Goal: Transaction & Acquisition: Obtain resource

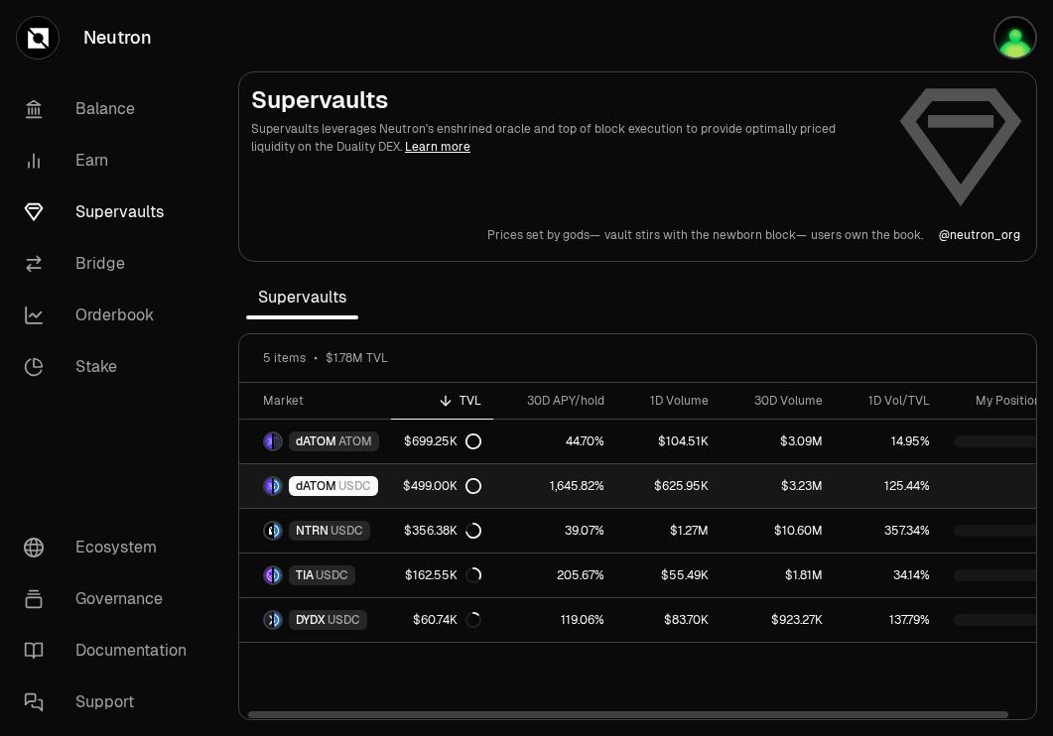
click at [371, 483] on div "dATOM USDC" at bounding box center [333, 486] width 89 height 20
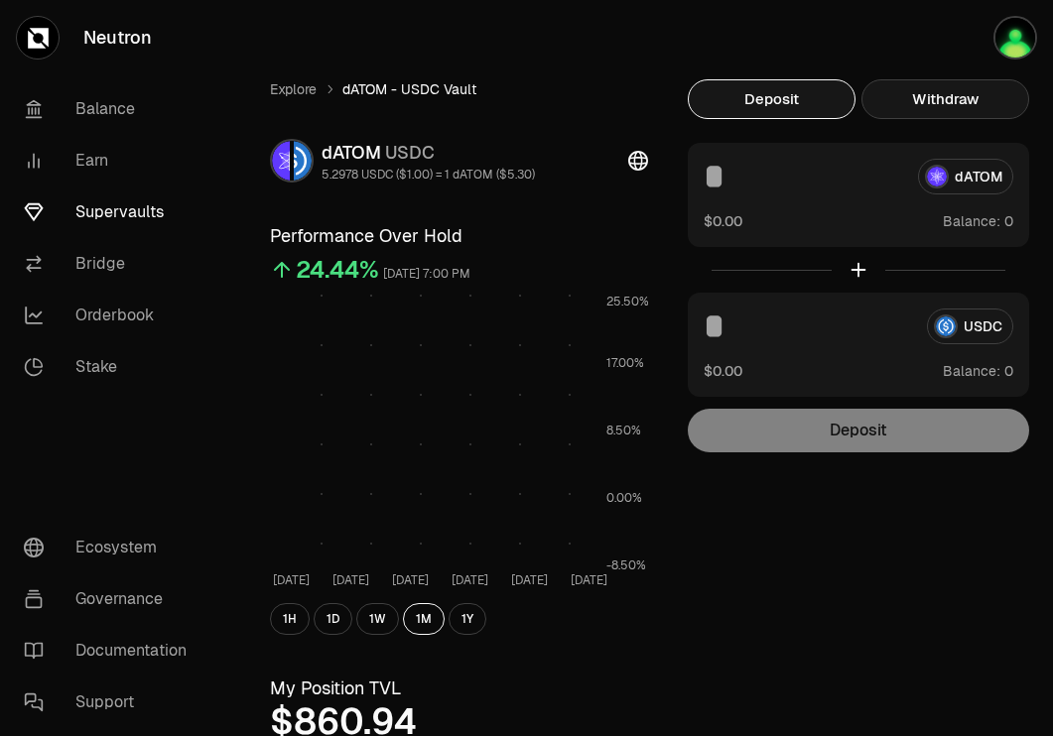
click at [992, 108] on button "Withdraw" at bounding box center [945, 99] width 168 height 40
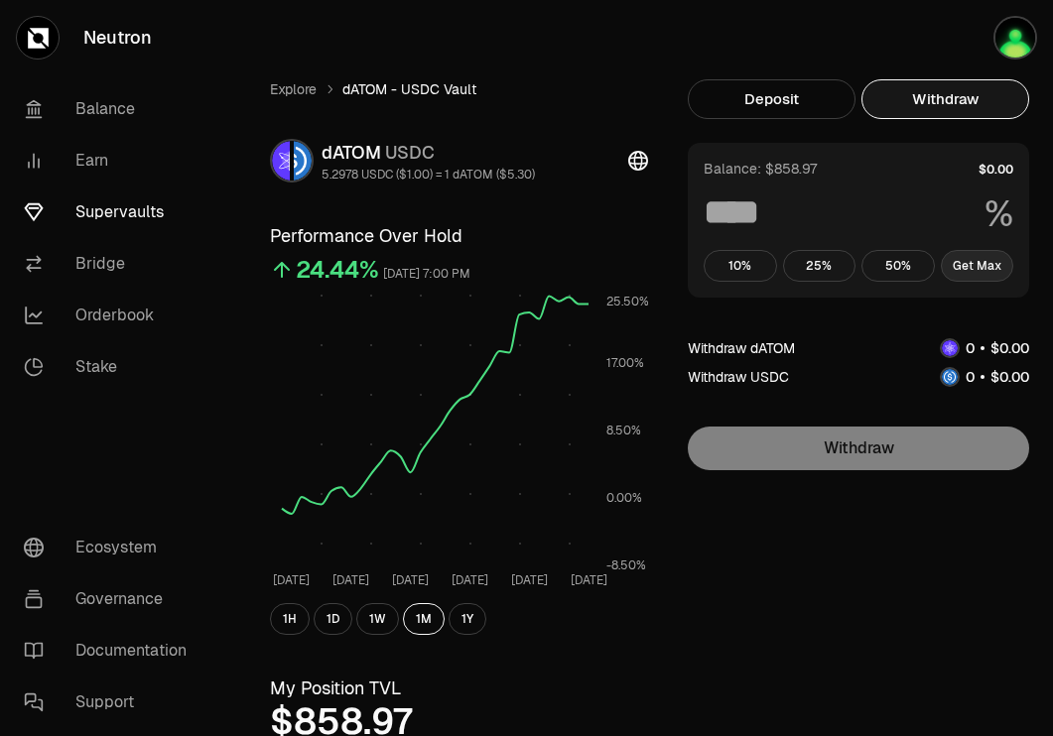
click at [960, 262] on button "Get Max" at bounding box center [977, 266] width 73 height 32
type input "***"
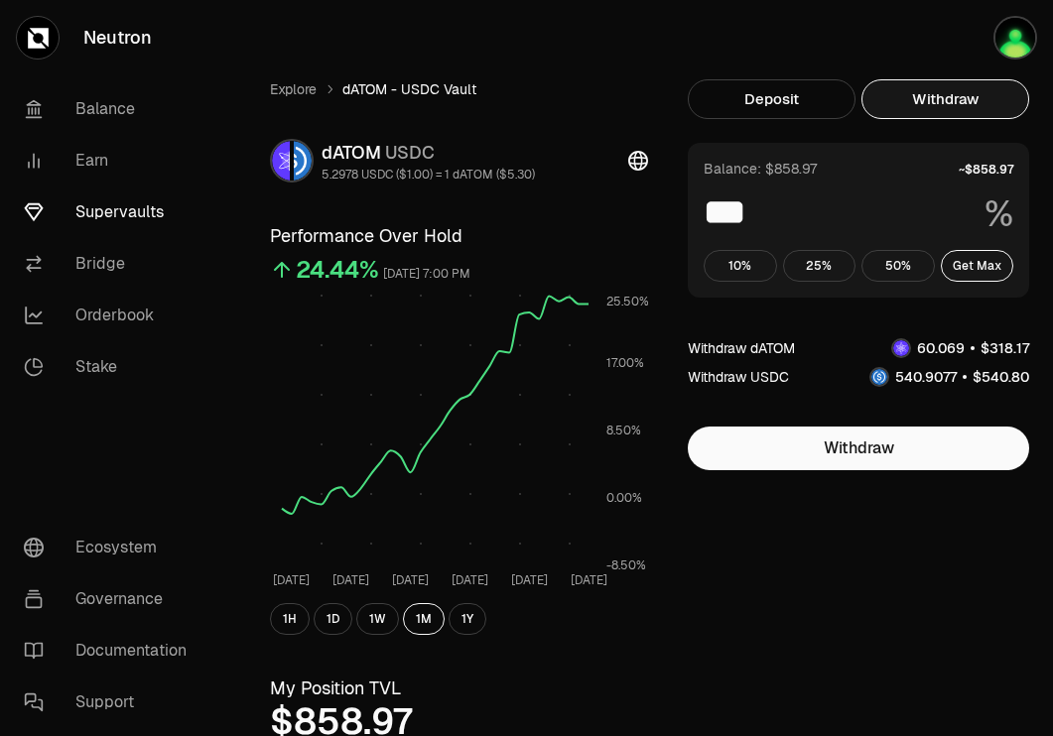
click at [148, 204] on link "Supervaults" at bounding box center [111, 213] width 206 height 52
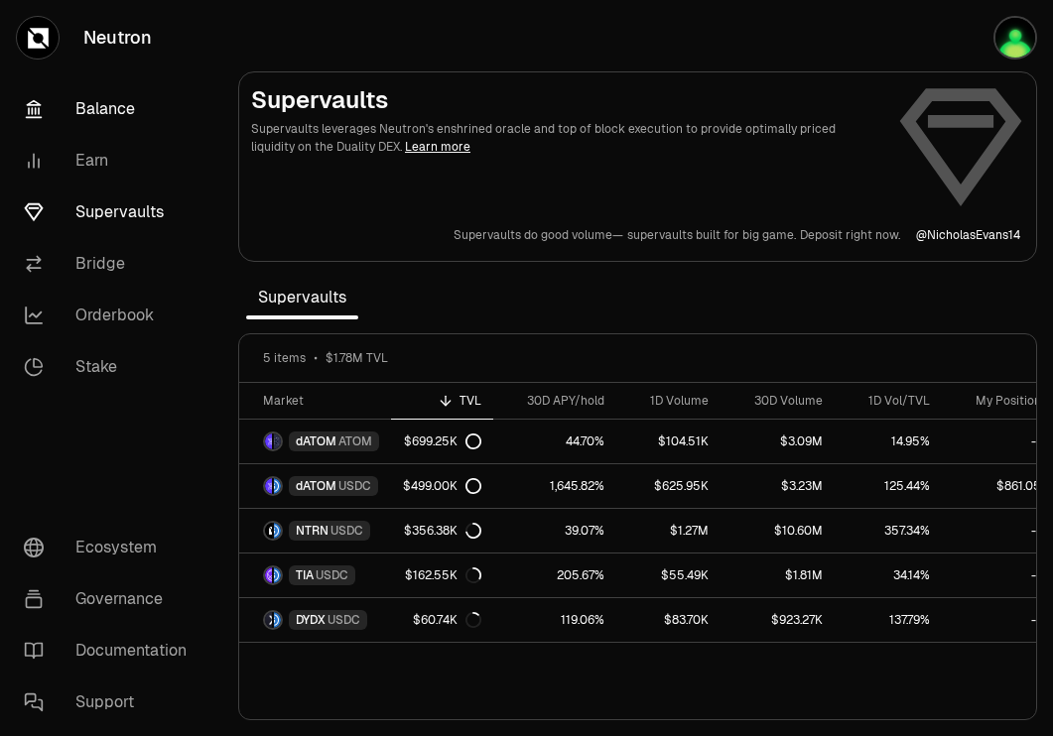
click at [129, 104] on link "Balance" at bounding box center [111, 109] width 206 height 52
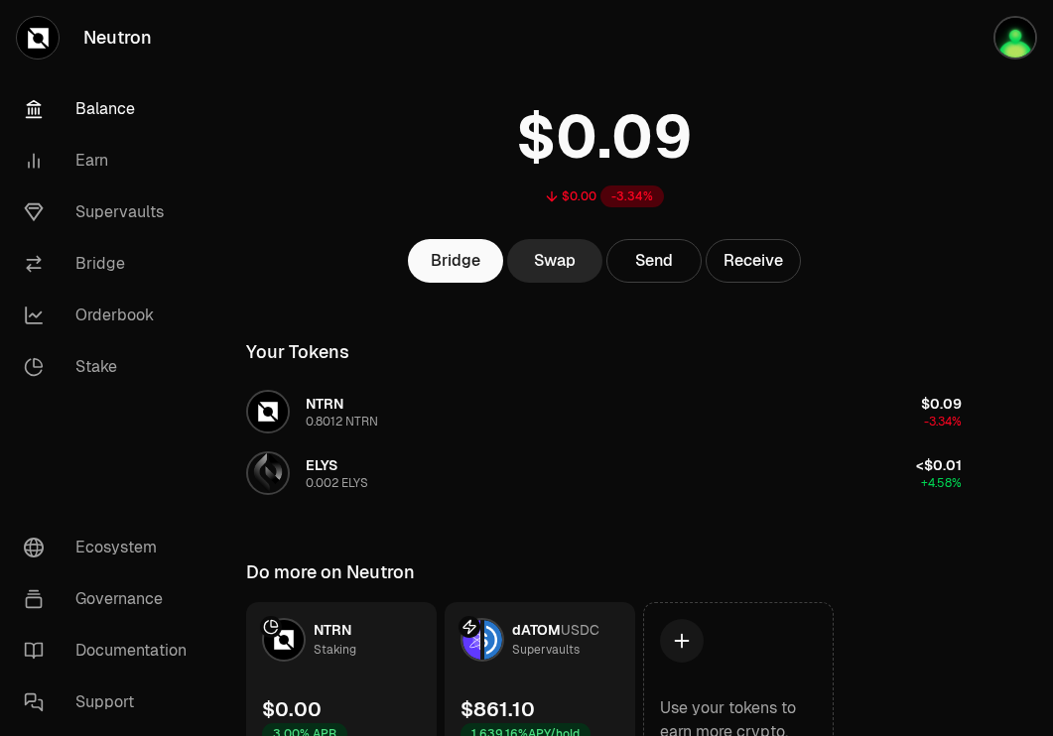
scroll to position [54, 0]
click at [102, 320] on link "Orderbook" at bounding box center [111, 316] width 206 height 52
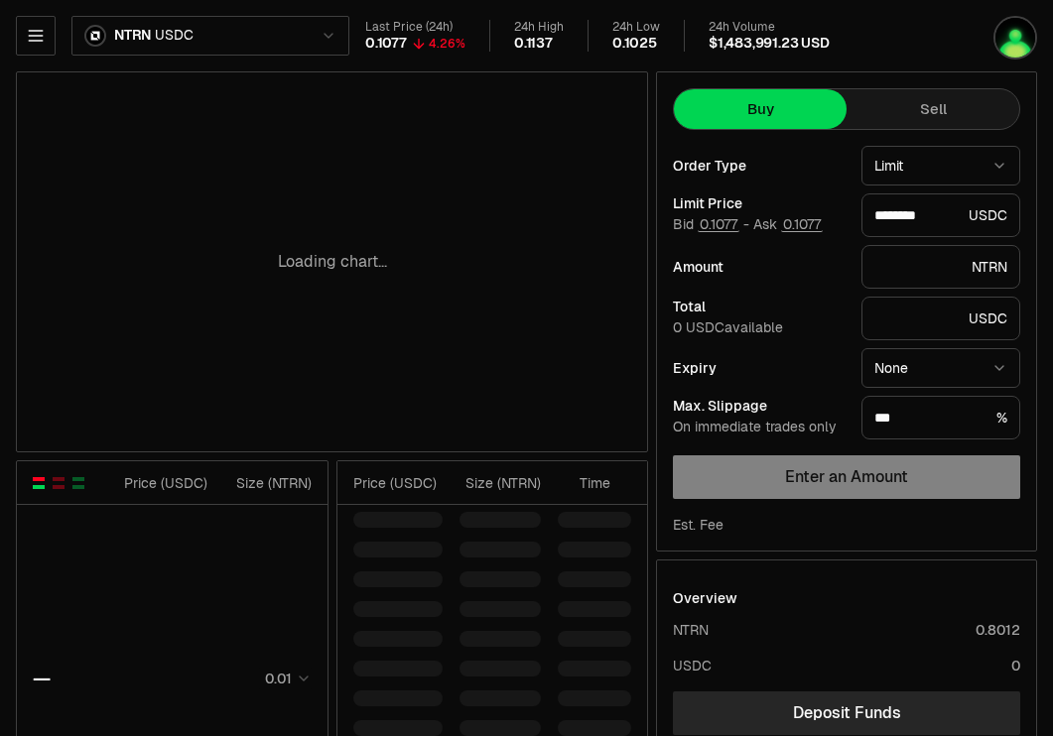
type input "********"
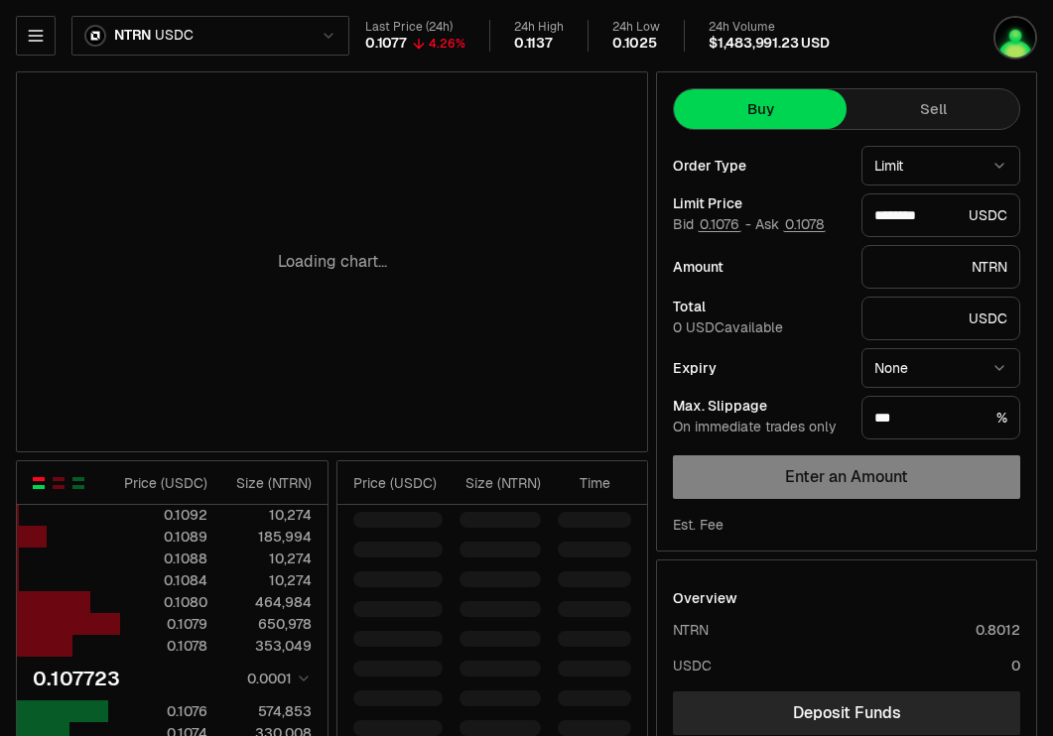
click at [289, 34] on html "Neutron Balance Earn Supervaults Bridge Orderbook Stake Ecosystem Governance Do…" at bounding box center [526, 622] width 1053 height 1244
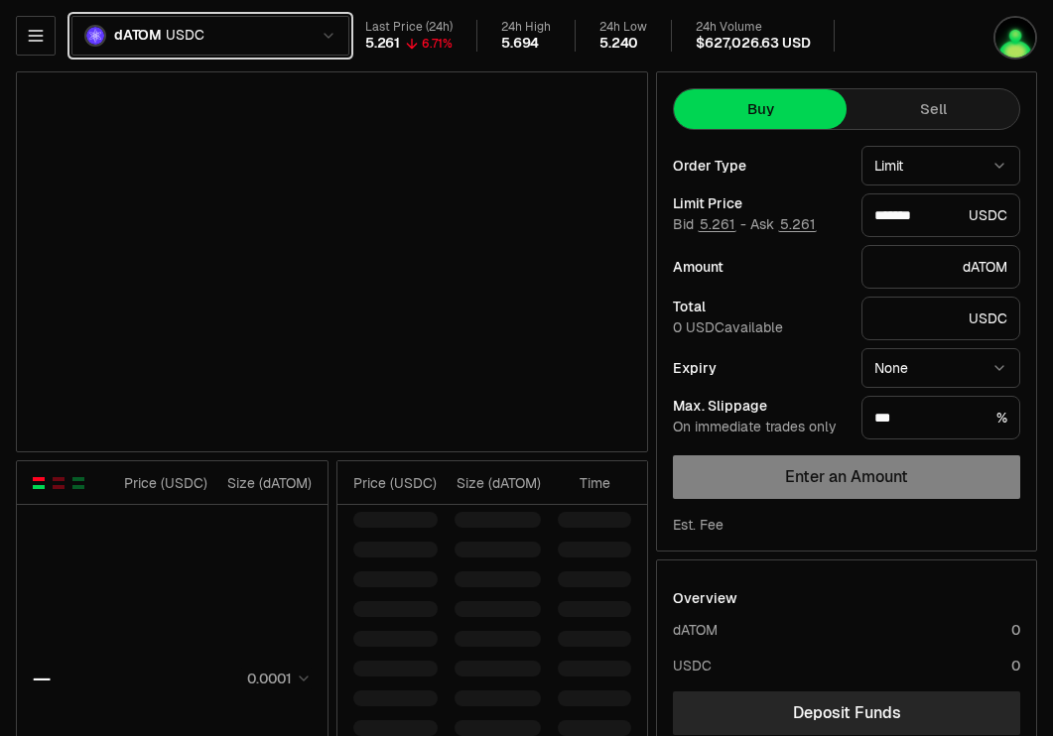
type input "*******"
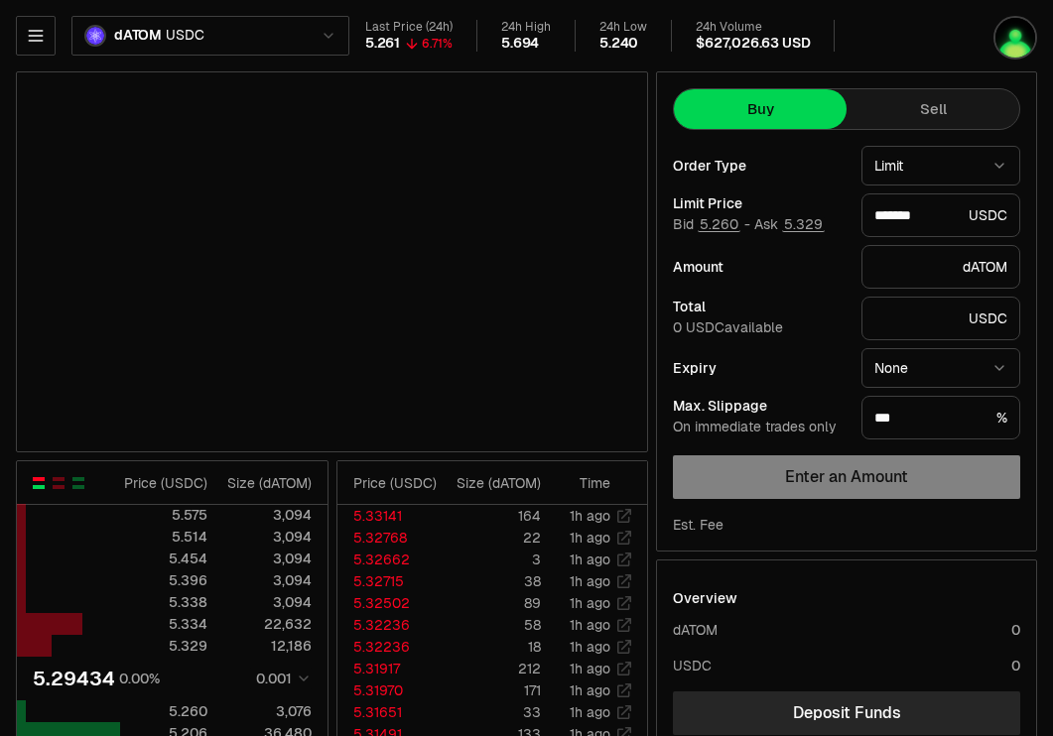
click at [306, 31] on html "Neutron Balance Earn Supervaults Bridge Orderbook Stake Ecosystem Governance Do…" at bounding box center [526, 622] width 1053 height 1244
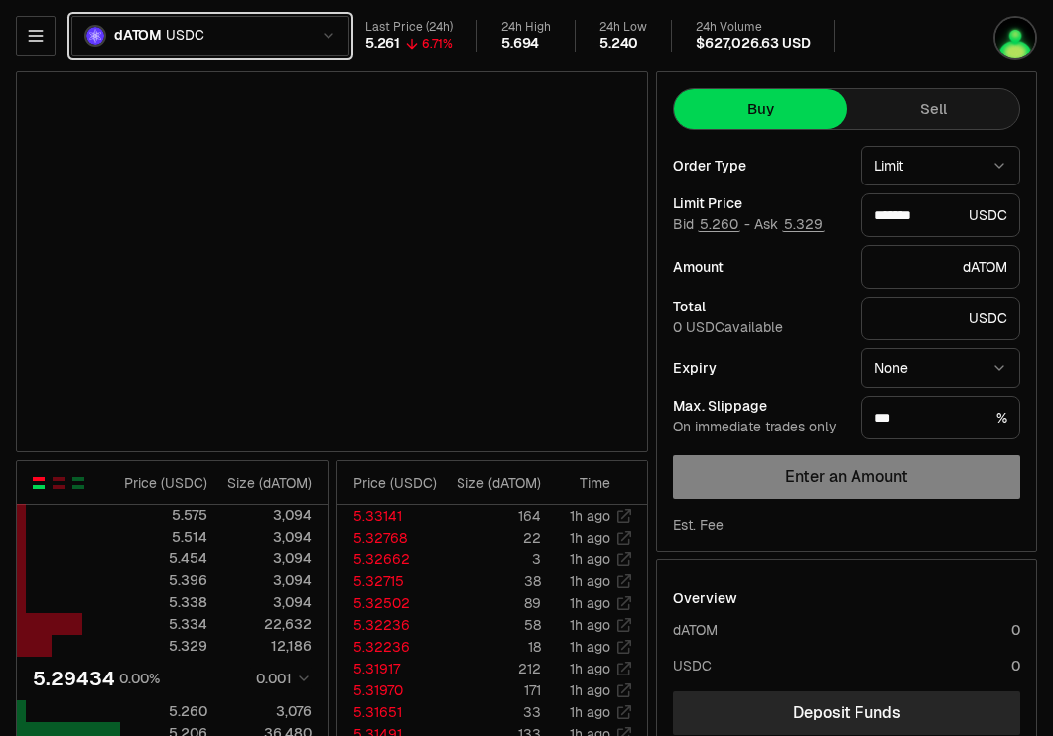
click at [874, 25] on html "Neutron Balance Earn Supervaults Bridge Orderbook Stake Ecosystem Governance Do…" at bounding box center [526, 622] width 1053 height 1244
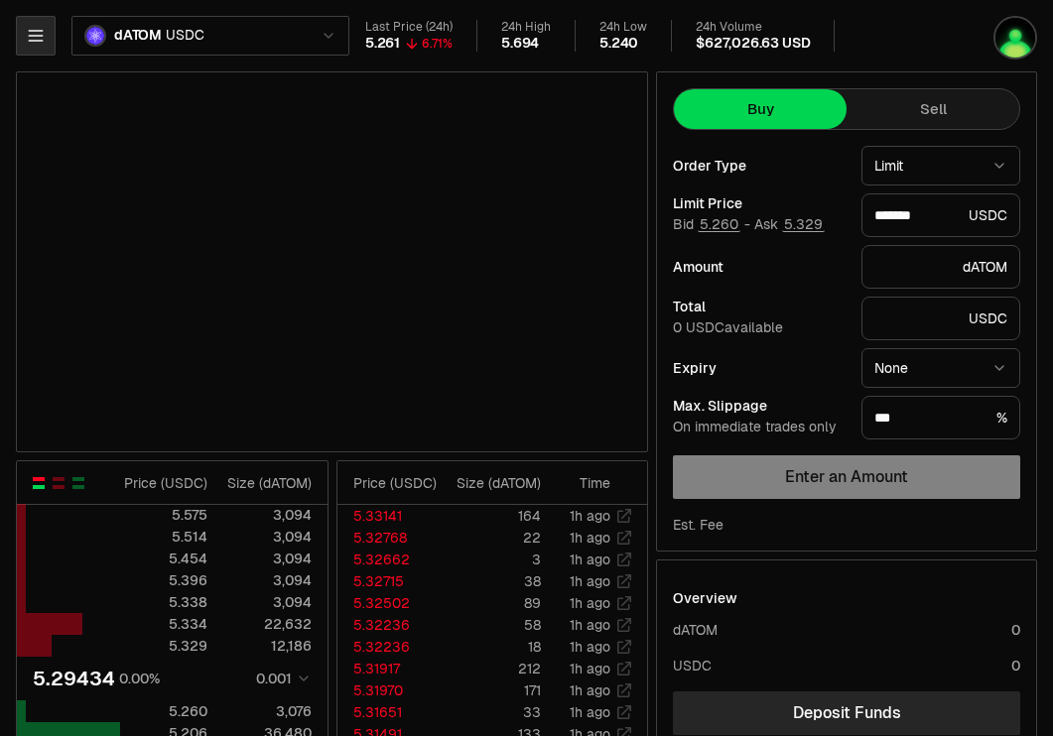
click at [52, 38] on button "button" at bounding box center [36, 36] width 40 height 40
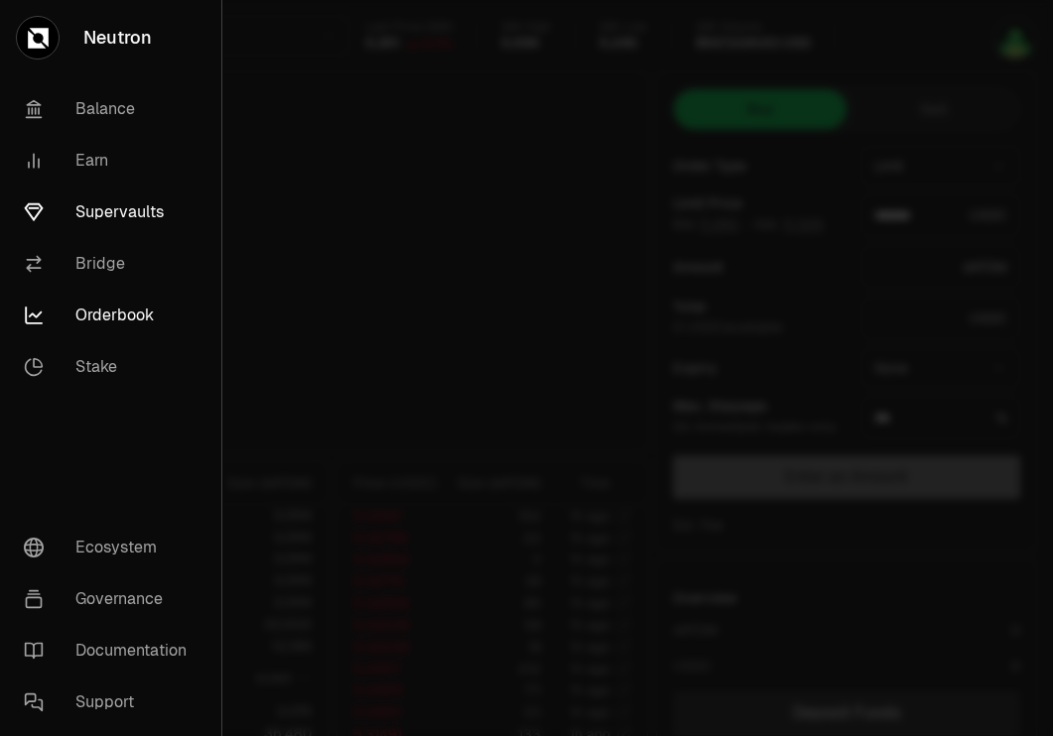
click at [127, 205] on link "Supervaults" at bounding box center [110, 213] width 205 height 52
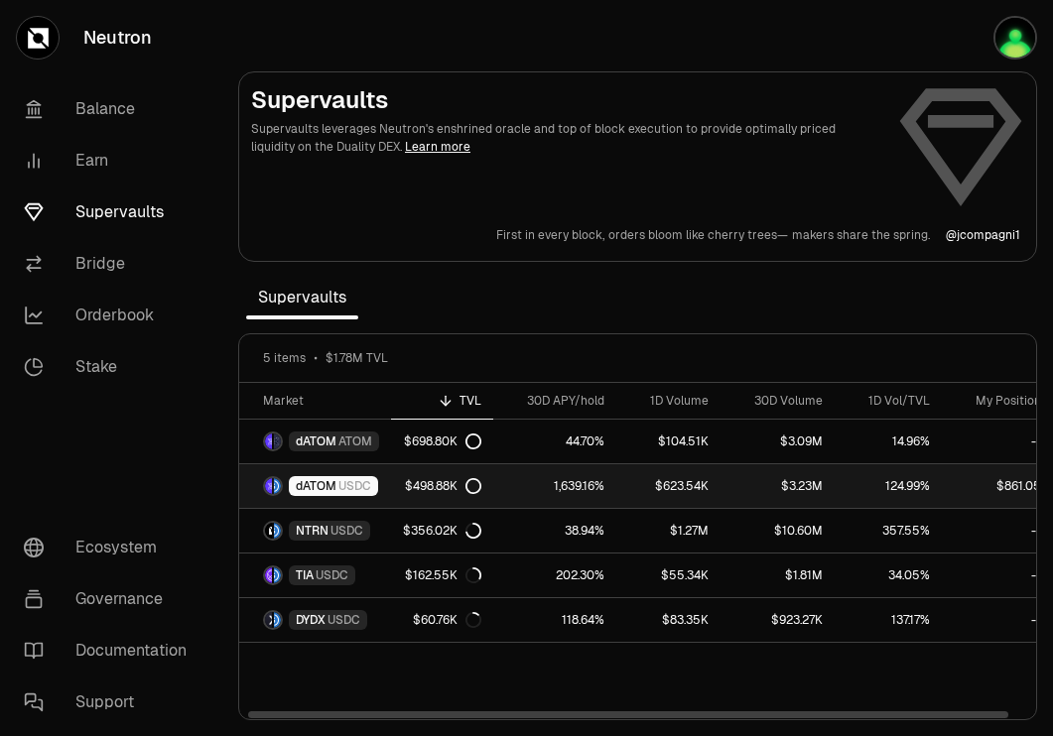
click at [339, 488] on span "USDC" at bounding box center [354, 486] width 33 height 16
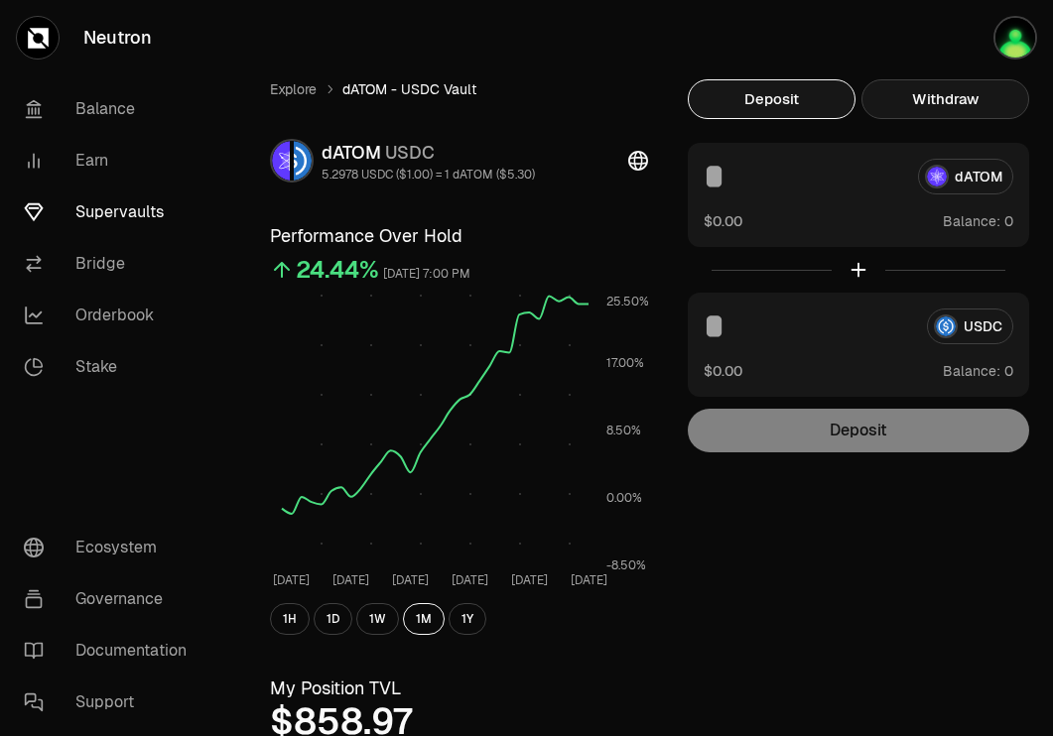
click at [948, 101] on button "Withdraw" at bounding box center [945, 99] width 168 height 40
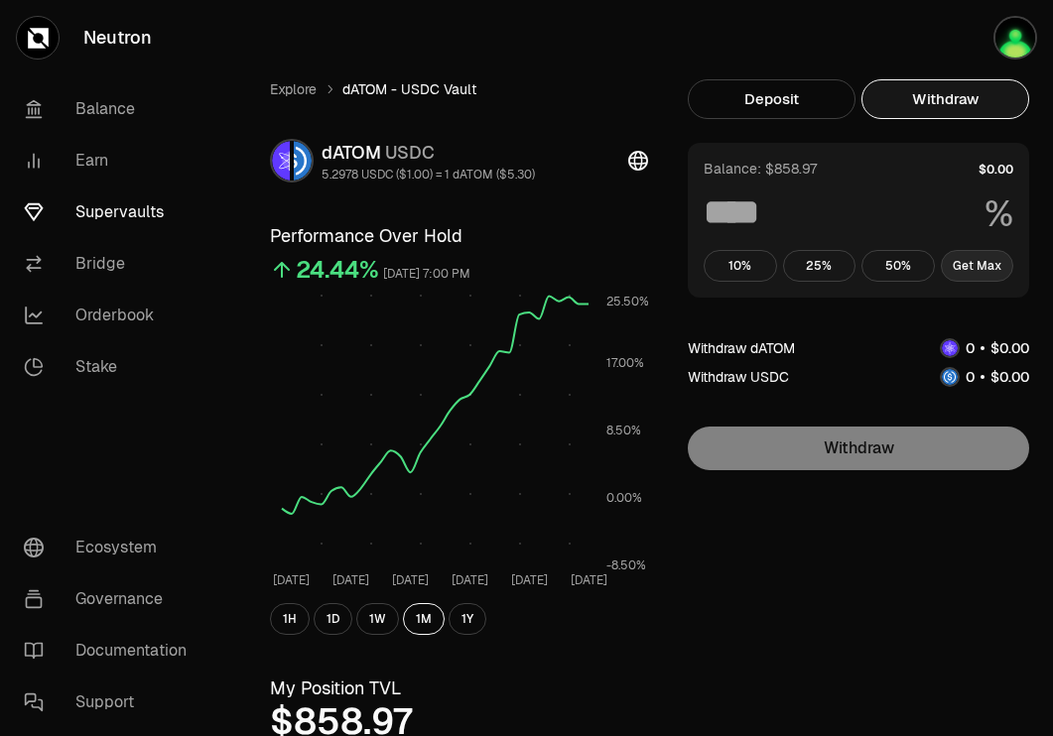
click at [973, 267] on button "Get Max" at bounding box center [977, 266] width 73 height 32
type input "***"
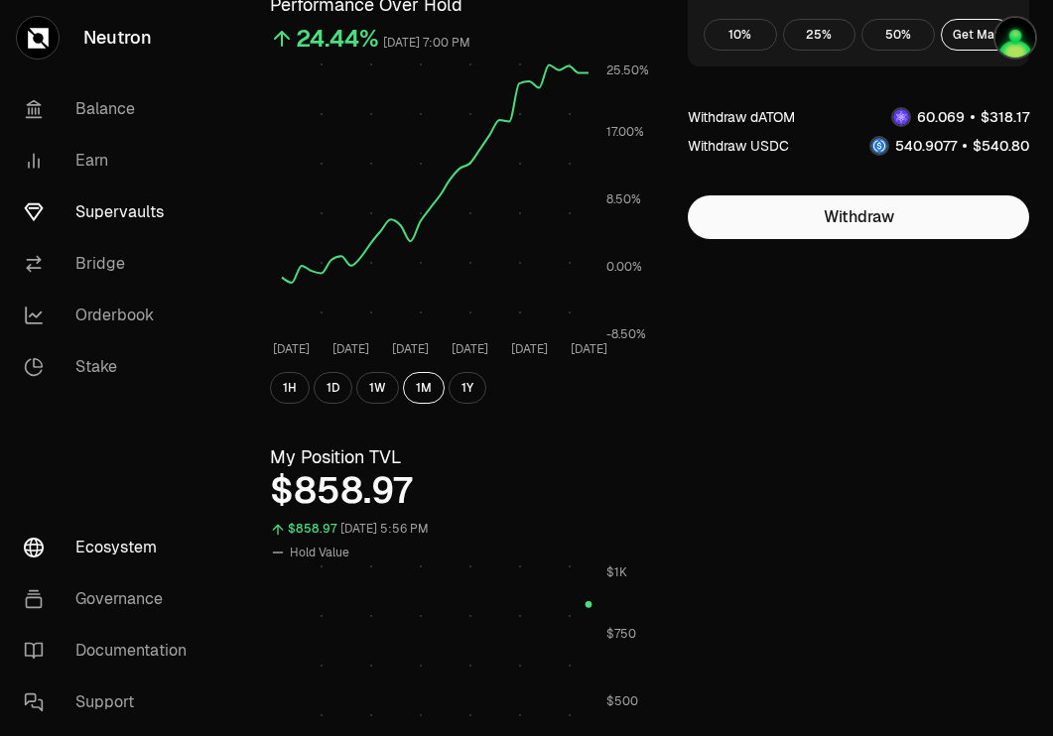
scroll to position [234, 0]
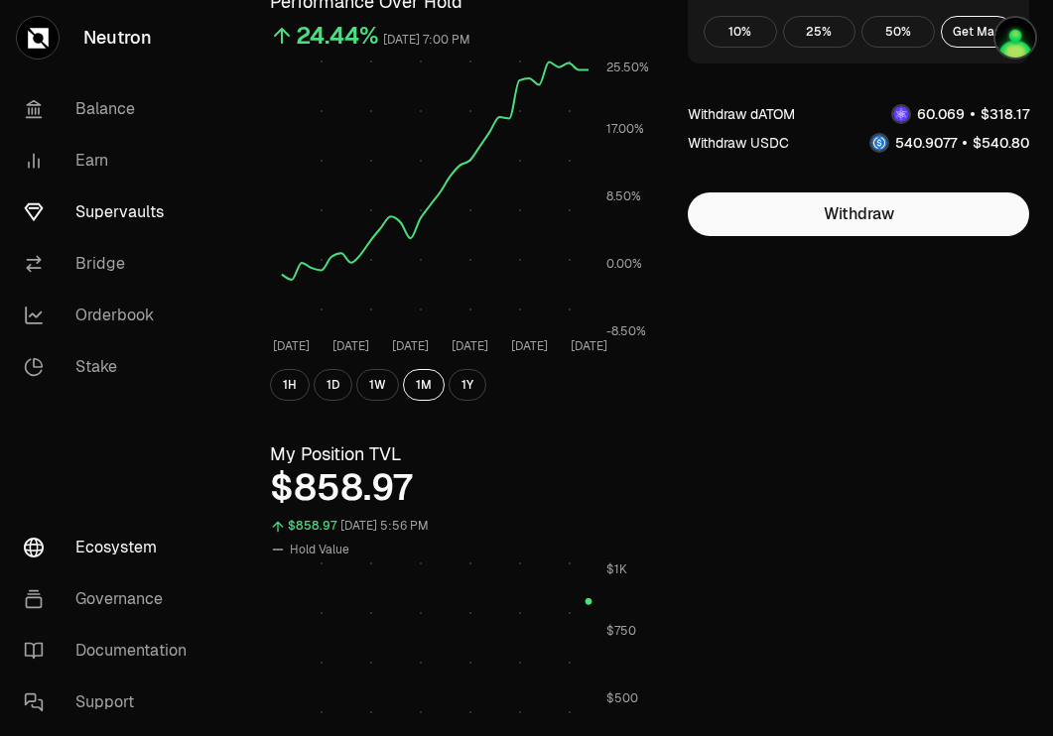
click at [108, 539] on link "Ecosystem" at bounding box center [111, 548] width 206 height 52
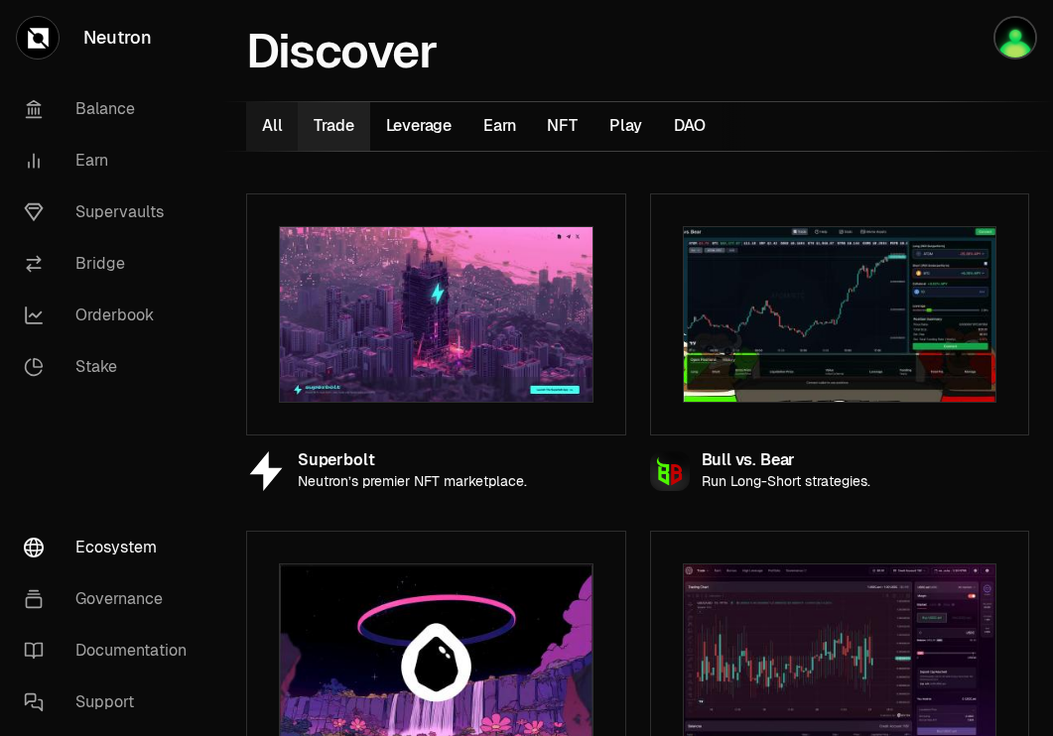
click at [320, 131] on button "Trade 6" at bounding box center [333, 126] width 71 height 49
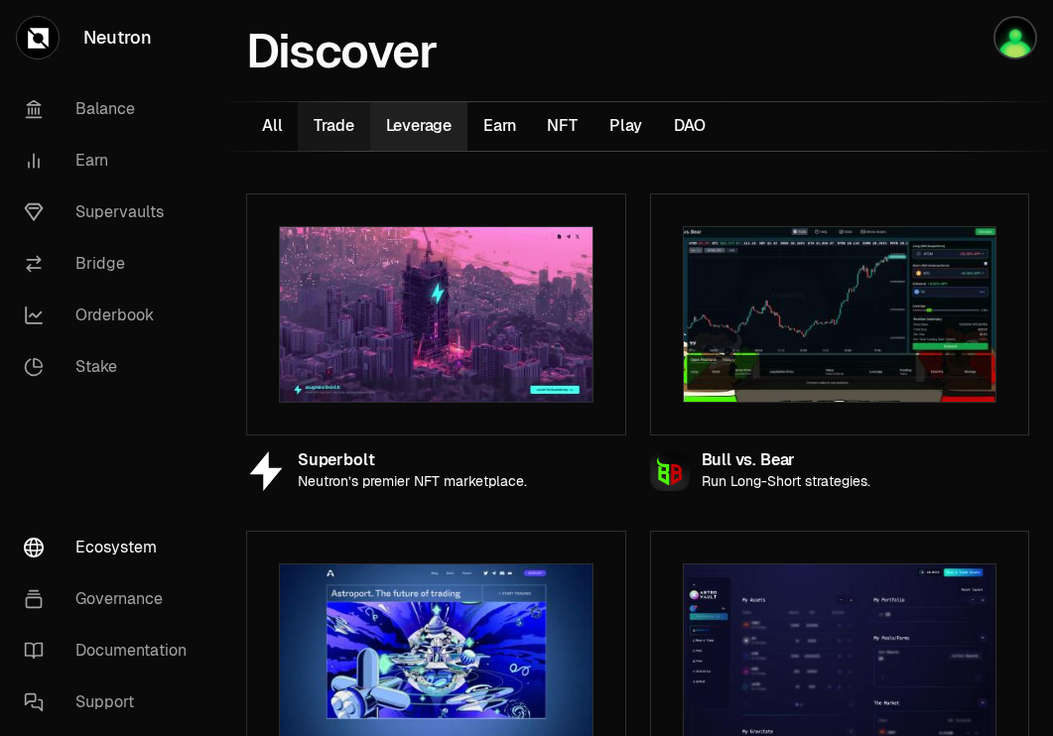
click at [433, 139] on button "Leverage 6" at bounding box center [419, 126] width 98 height 49
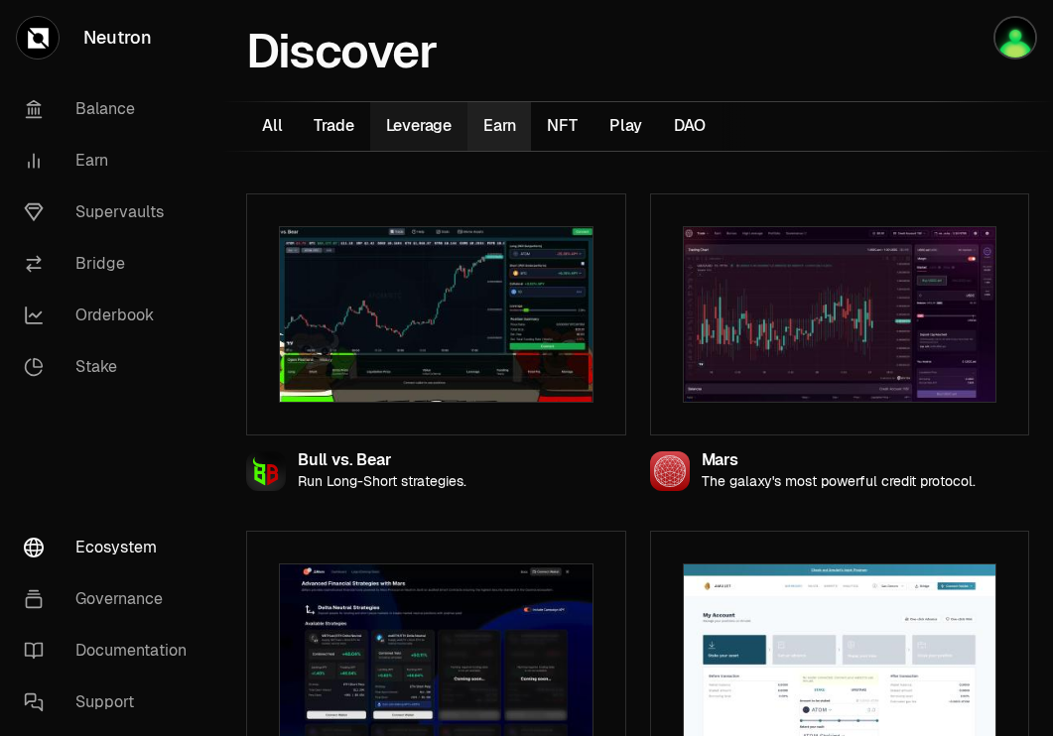
click at [509, 138] on button "Earn 11" at bounding box center [499, 126] width 64 height 49
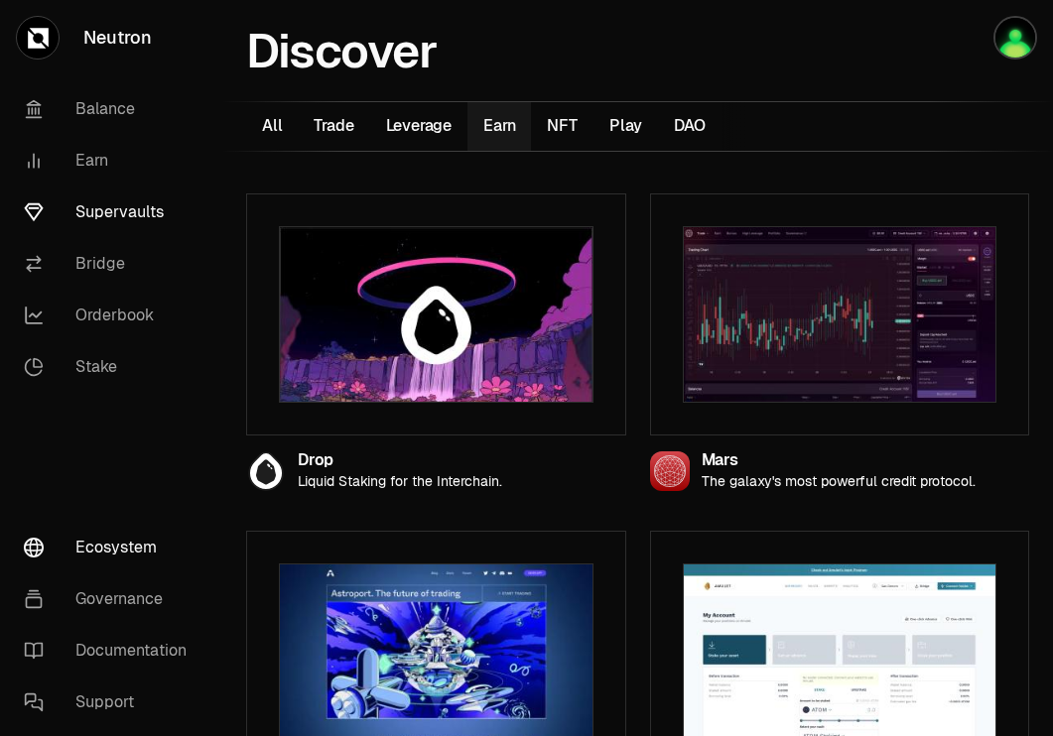
click at [107, 205] on link "Supervaults" at bounding box center [111, 213] width 206 height 52
